Goal: Transaction & Acquisition: Purchase product/service

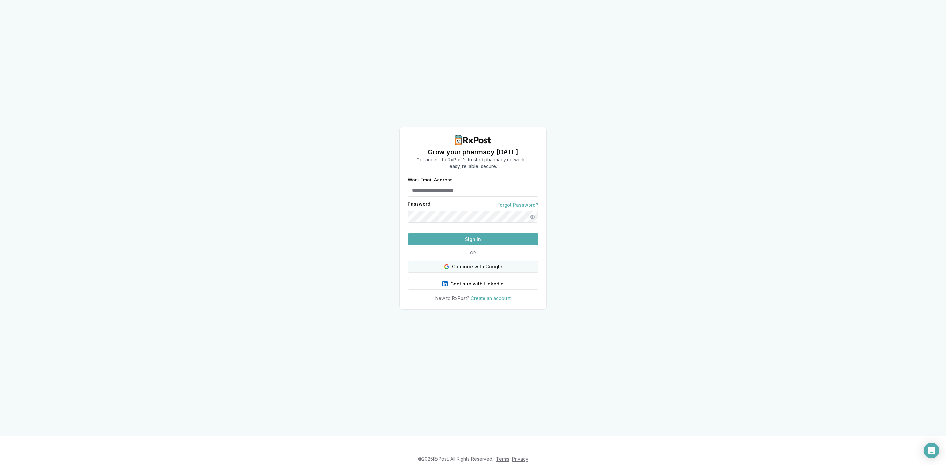
type input "**********"
click at [518, 273] on button "Continue with Google" at bounding box center [473, 267] width 131 height 12
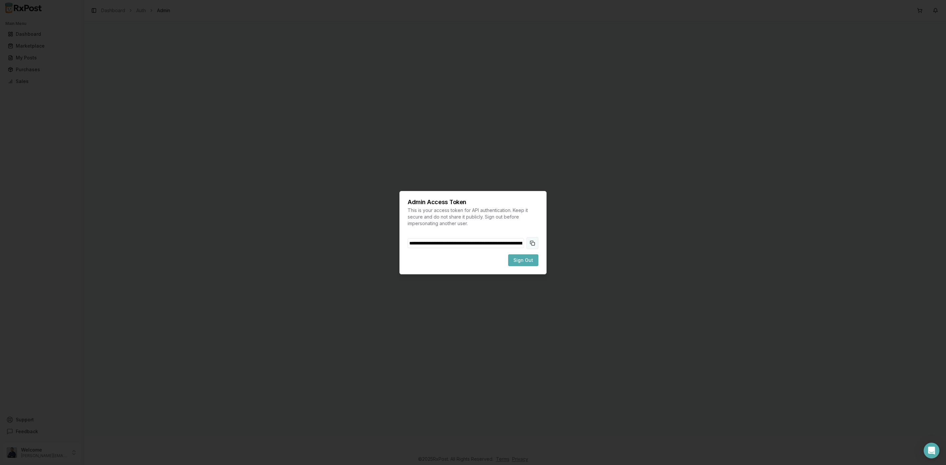
click at [534, 247] on button "Copy token to clipboard" at bounding box center [532, 243] width 12 height 12
click at [528, 258] on span "Sign Out" at bounding box center [523, 260] width 20 height 7
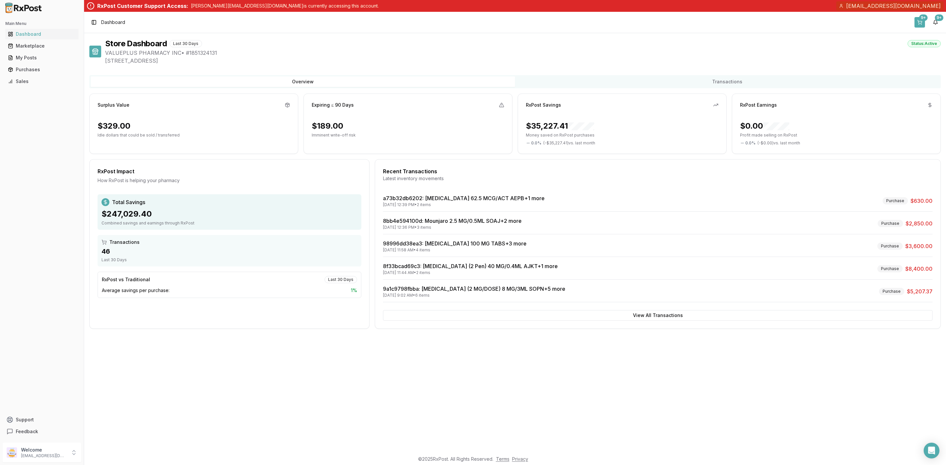
click at [921, 25] on button "9+" at bounding box center [919, 22] width 11 height 11
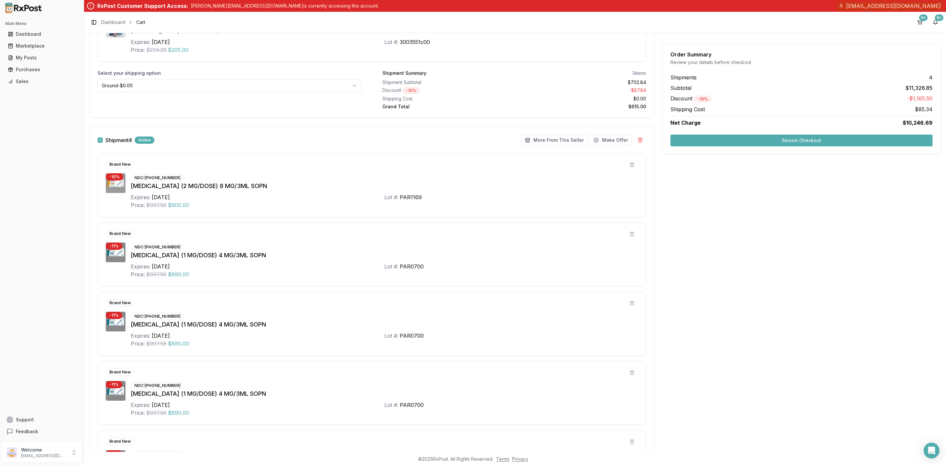
scroll to position [655, 0]
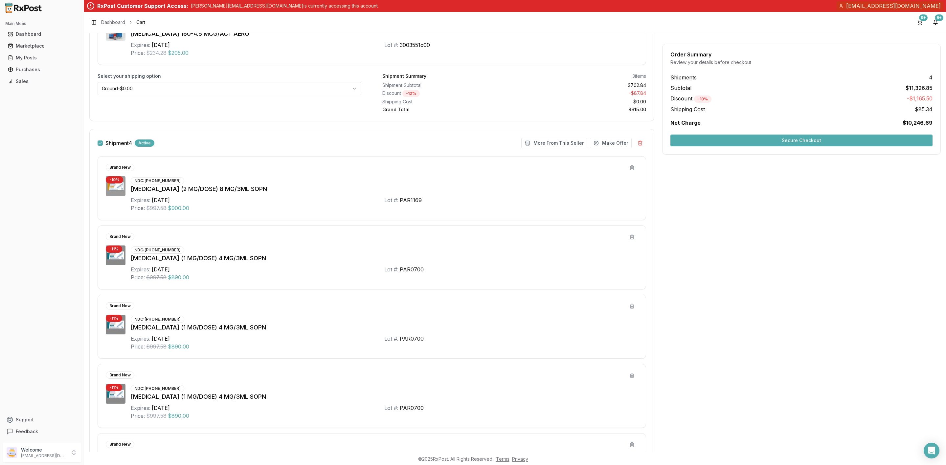
click at [101, 146] on button "button" at bounding box center [100, 143] width 5 height 5
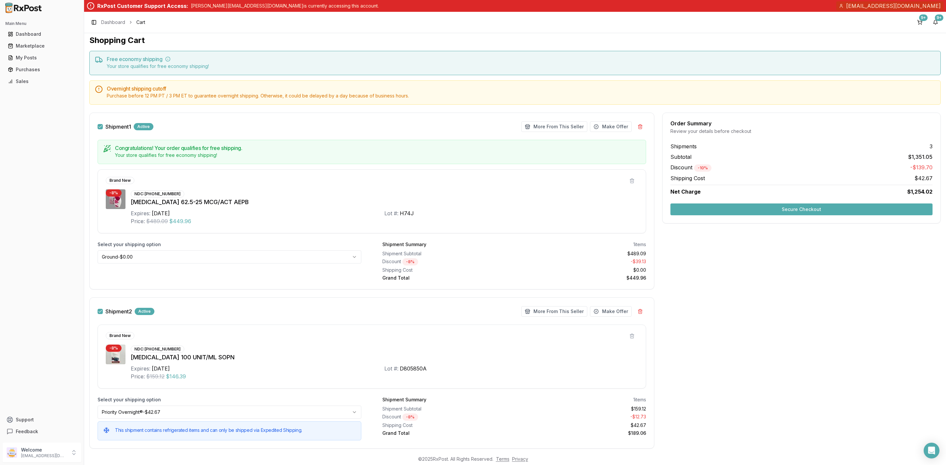
scroll to position [0, 0]
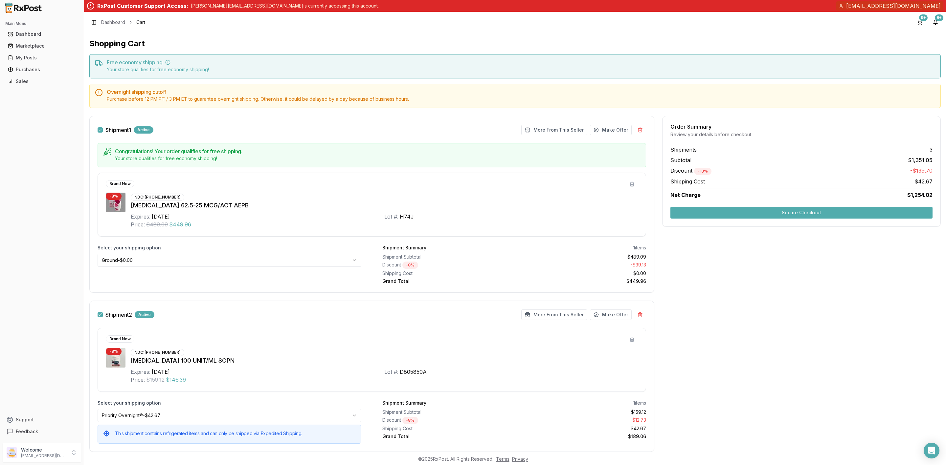
click at [762, 215] on button "Secure Checkout" at bounding box center [801, 213] width 262 height 12
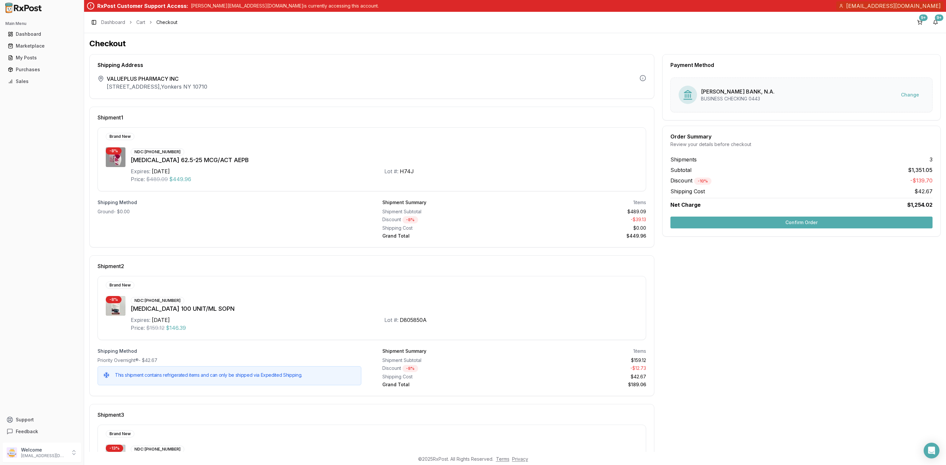
click at [790, 218] on button "Confirm Order" at bounding box center [801, 223] width 262 height 12
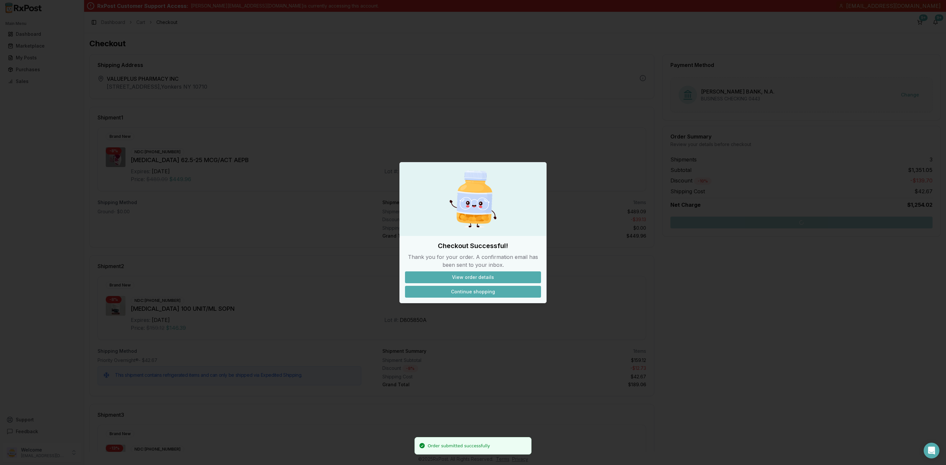
click at [481, 291] on button "Continue shopping" at bounding box center [473, 292] width 136 height 12
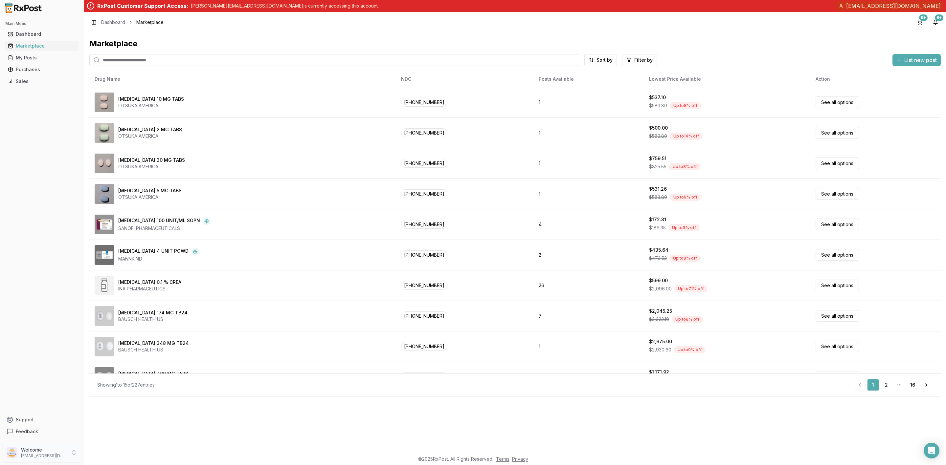
click at [43, 455] on p "info@valuepluspharmacy.net" at bounding box center [44, 456] width 46 height 5
click at [110, 456] on span "Sign Out" at bounding box center [119, 454] width 62 height 7
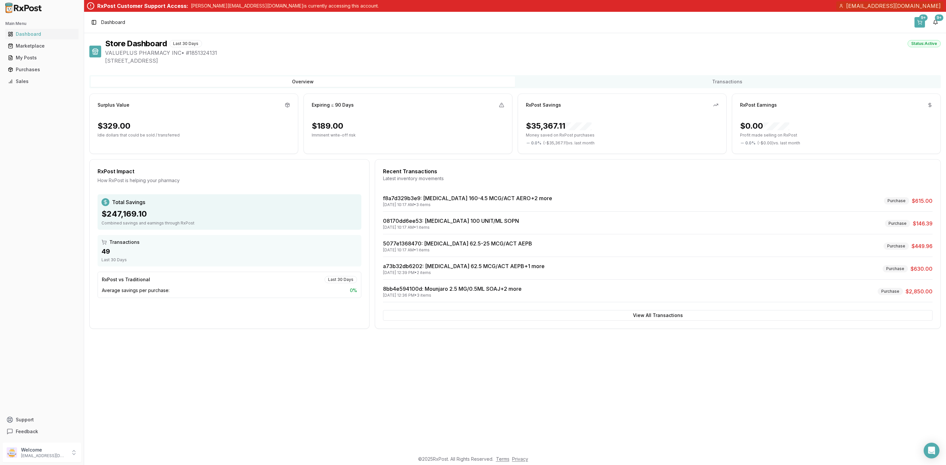
click at [921, 22] on button "9+" at bounding box center [919, 22] width 11 height 11
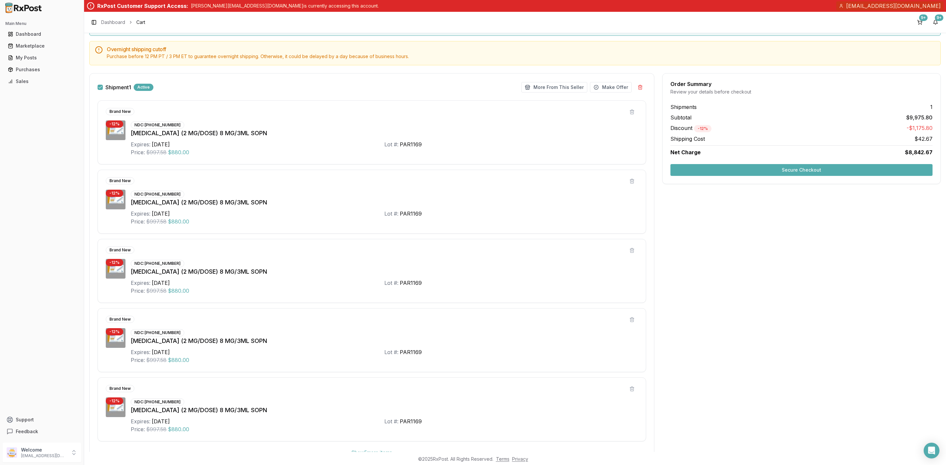
scroll to position [99, 0]
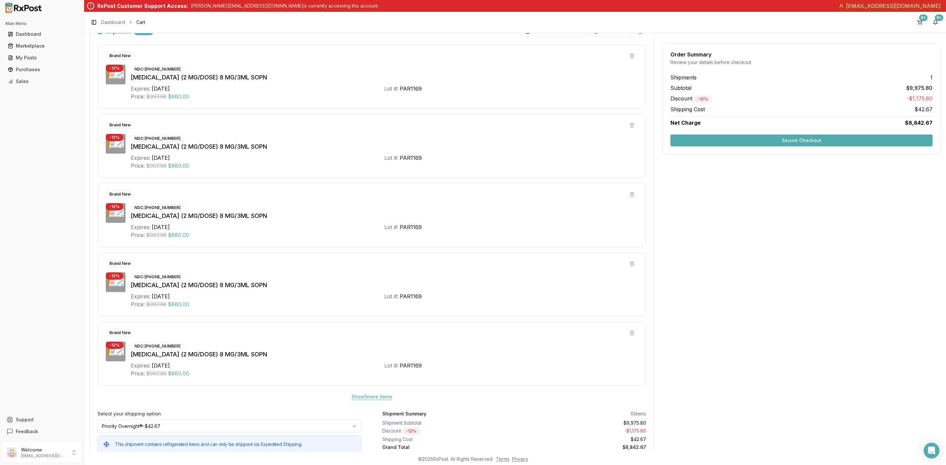
click at [371, 397] on button "Show 5 more item s" at bounding box center [371, 397] width 51 height 12
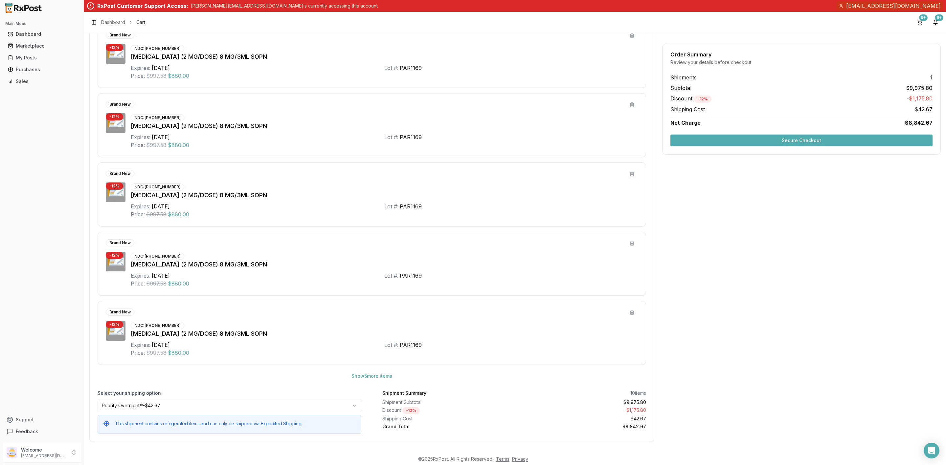
scroll to position [130, 0]
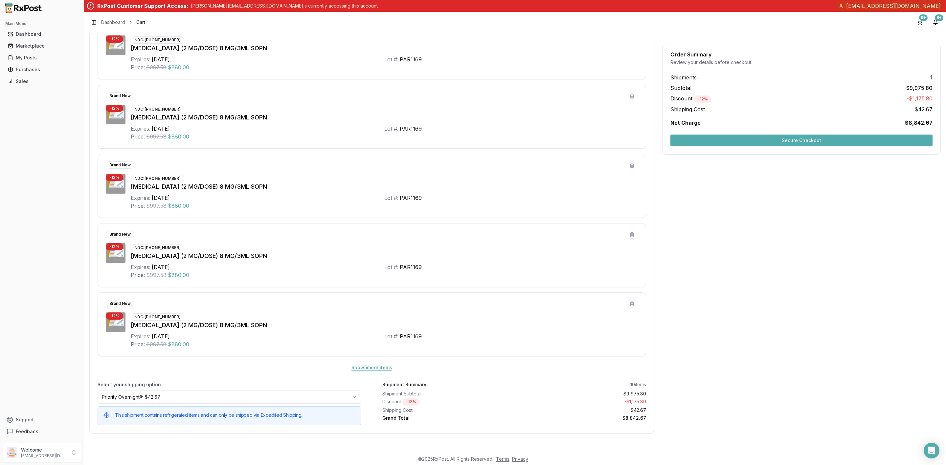
click at [374, 368] on button "Show 5 more item s" at bounding box center [371, 368] width 51 height 12
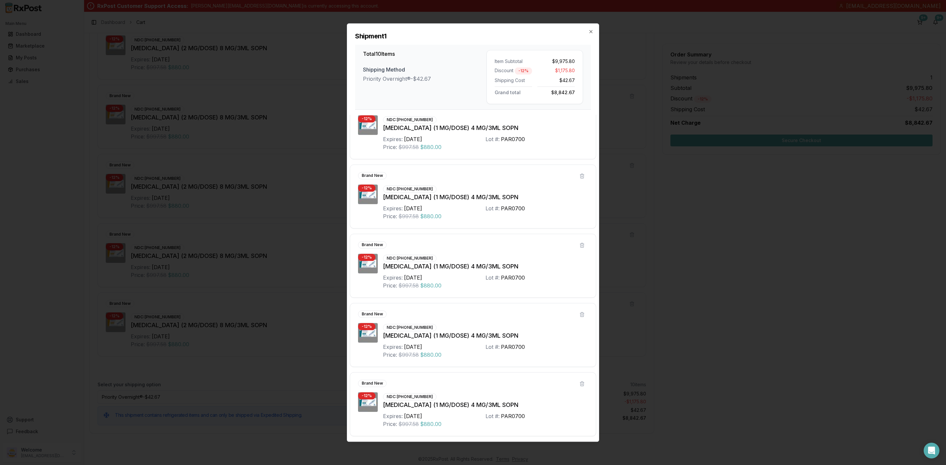
scroll to position [370, 0]
drag, startPoint x: 240, startPoint y: 100, endPoint x: 274, endPoint y: 80, distance: 38.9
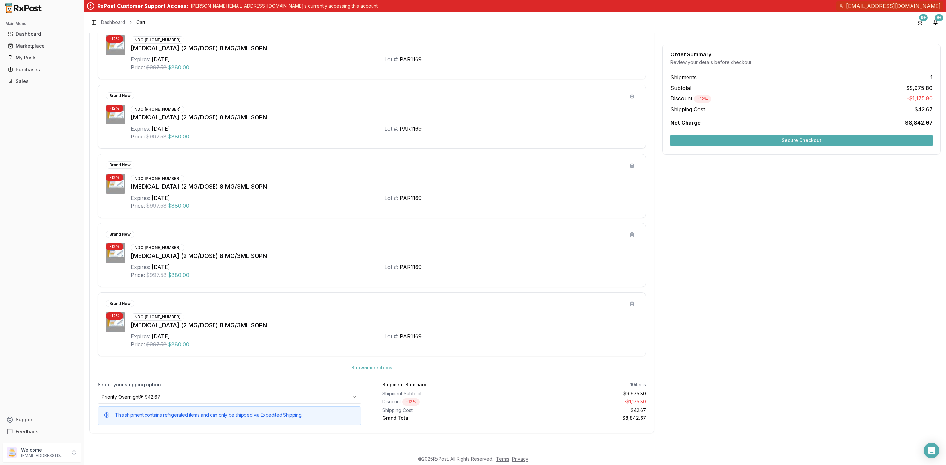
click at [744, 143] on button "Secure Checkout" at bounding box center [801, 141] width 262 height 12
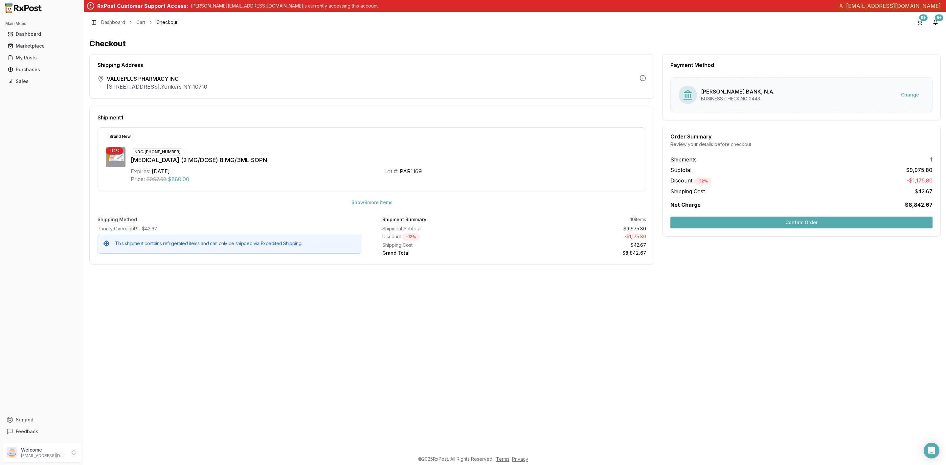
click at [807, 228] on button "Confirm Order" at bounding box center [801, 223] width 262 height 12
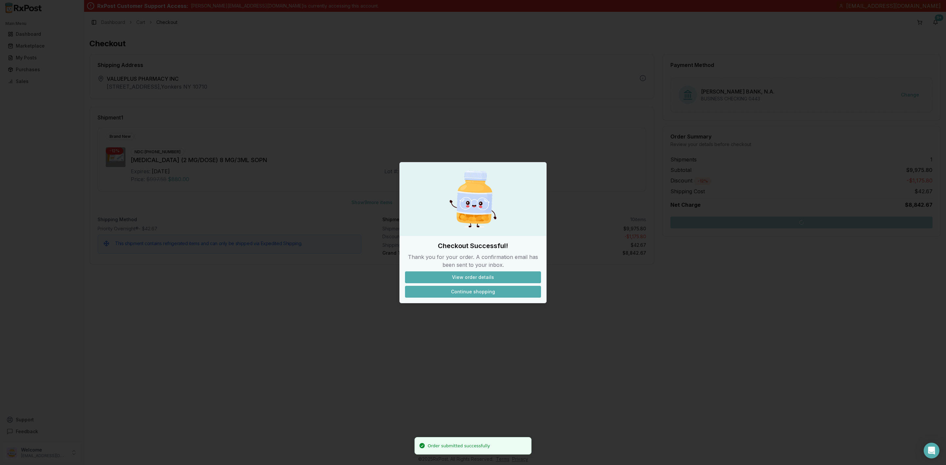
click at [471, 292] on button "Continue shopping" at bounding box center [473, 292] width 136 height 12
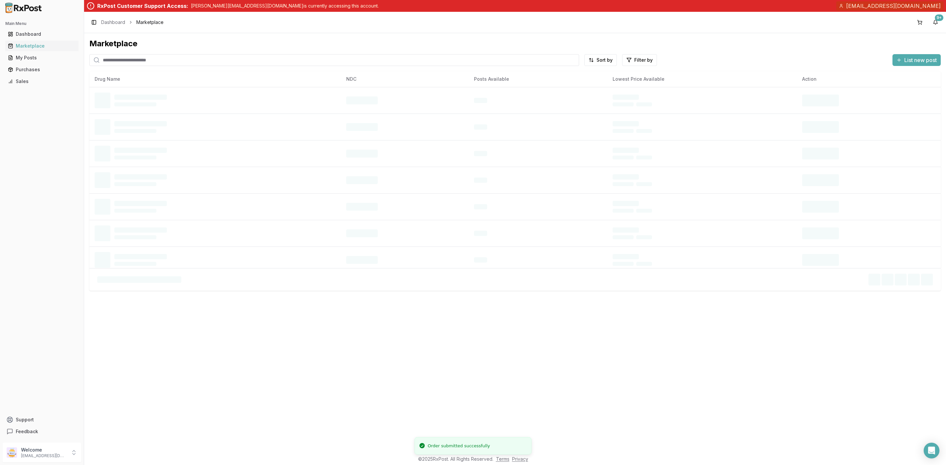
drag, startPoint x: 52, startPoint y: 457, endPoint x: 78, endPoint y: 465, distance: 27.9
click at [52, 457] on p "info@valuepluspharmacy.net" at bounding box center [44, 456] width 46 height 5
click at [112, 462] on div "Store Settings Personal Settings Team Members Payment Settings Sign Out" at bounding box center [119, 433] width 73 height 58
click at [113, 456] on span "Sign Out" at bounding box center [119, 454] width 62 height 7
